Goal: Navigation & Orientation: Find specific page/section

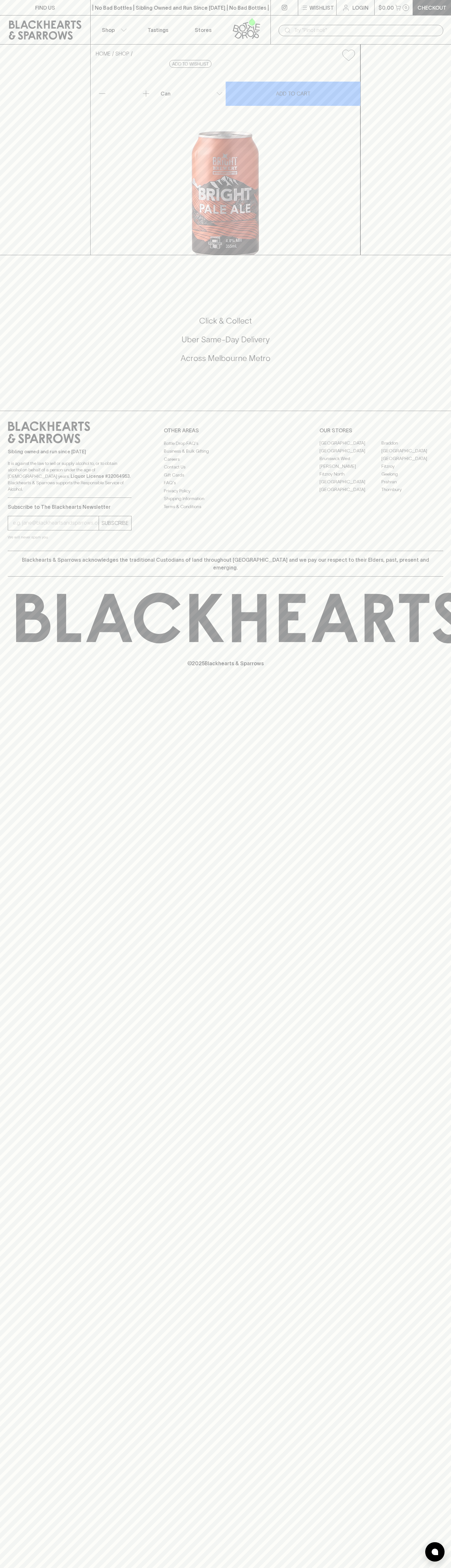
click at [146, 16] on link "Tastings" at bounding box center [158, 30] width 45 height 29
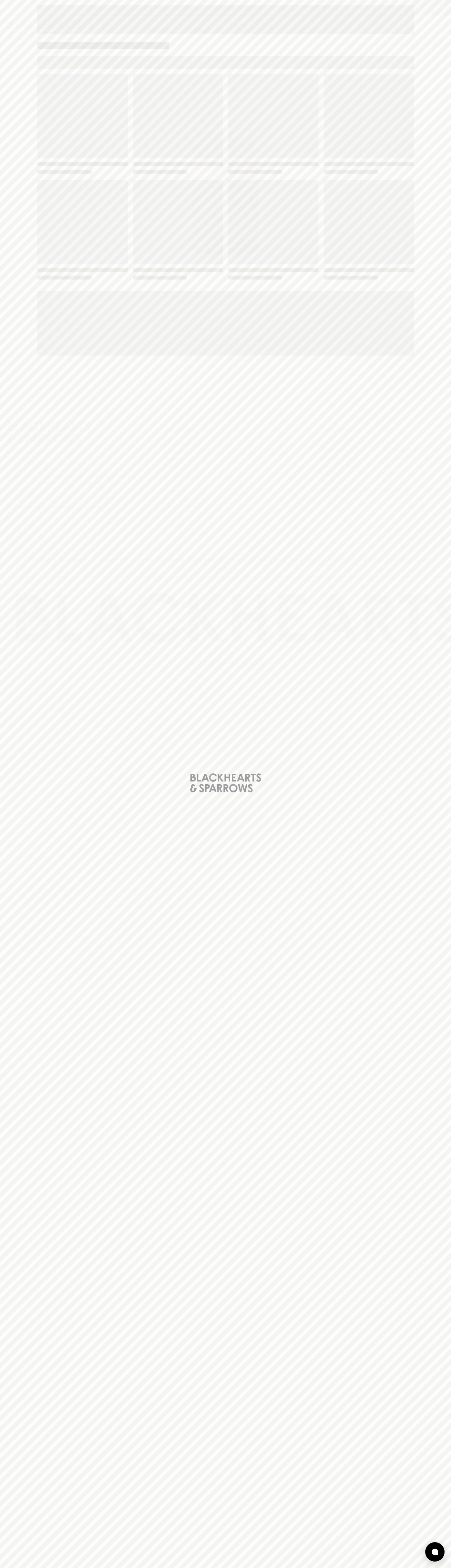
click at [380, 1567] on html "FIND US | No Bad Bottles | Sibling Owned and Run Since [DATE] | No Bad Bottles …" at bounding box center [225, 784] width 451 height 1568
click at [13, 397] on div "Loading" at bounding box center [225, 784] width 451 height 1568
